Goal: Information Seeking & Learning: Learn about a topic

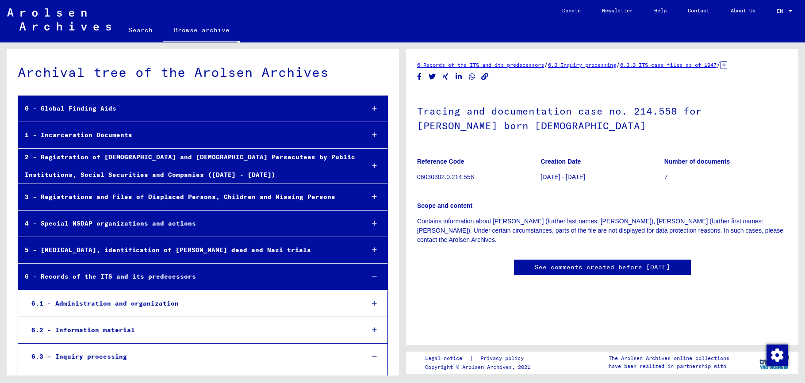
click at [364, 110] on div at bounding box center [375, 109] width 26 height 26
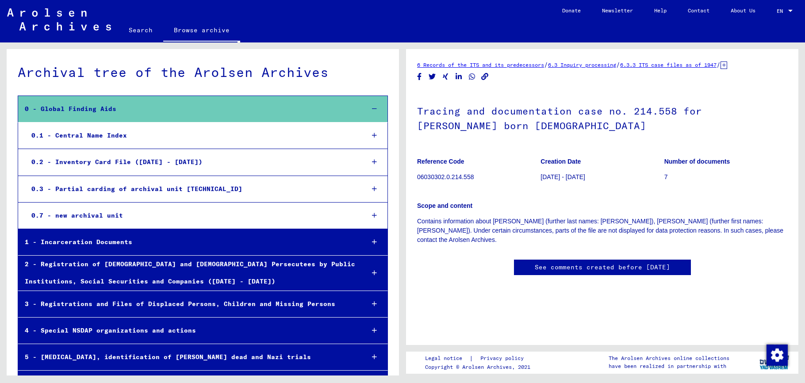
click at [362, 138] on div at bounding box center [375, 136] width 26 height 26
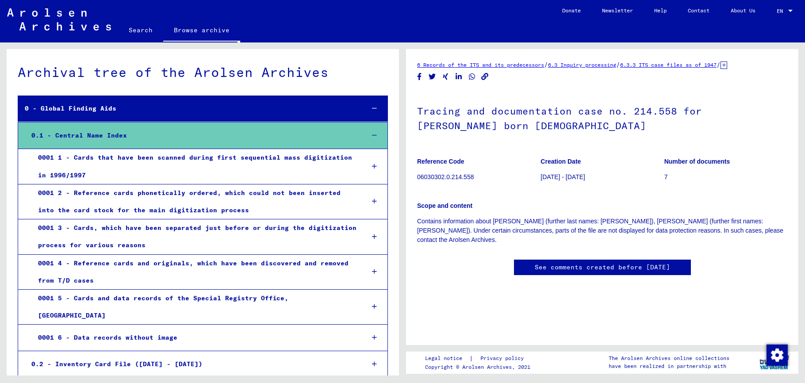
click at [372, 136] on icon at bounding box center [374, 135] width 5 height 6
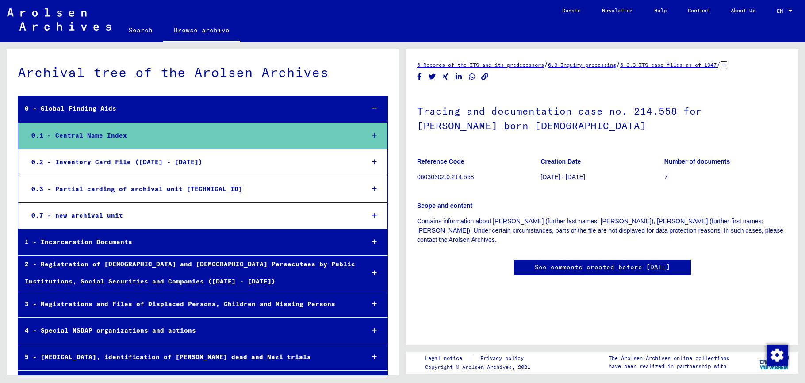
click at [305, 273] on div "2 - Registration of [DEMOGRAPHIC_DATA] and [DEMOGRAPHIC_DATA] Persecutees by Pu…" at bounding box center [187, 273] width 339 height 35
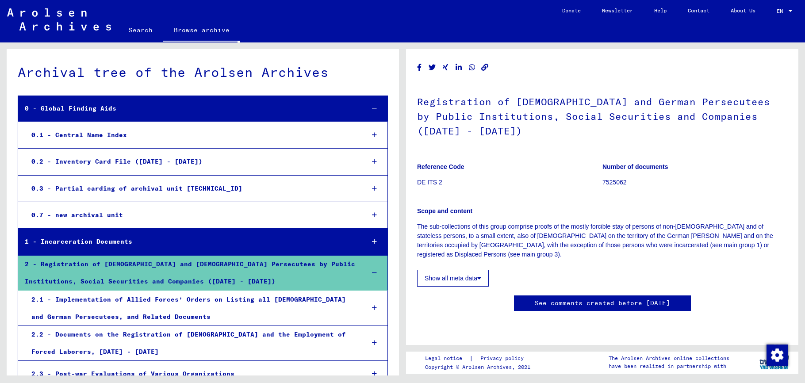
click at [234, 135] on div "0.1 - Central Name Index" at bounding box center [191, 135] width 333 height 17
